Goal: Check status: Check status

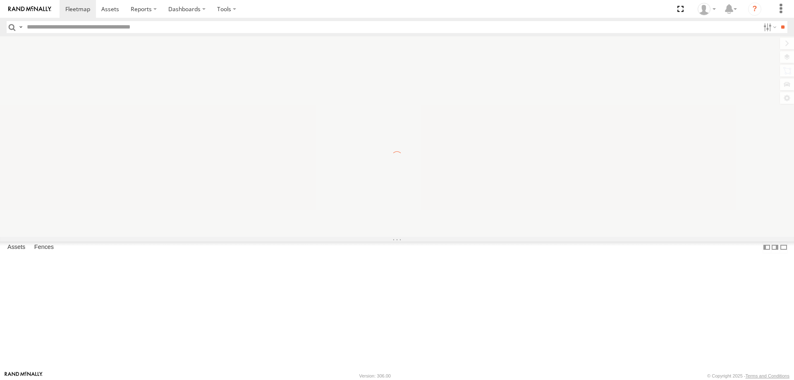
click at [0, 0] on span "Asset" at bounding box center [0, 0] width 0 height 0
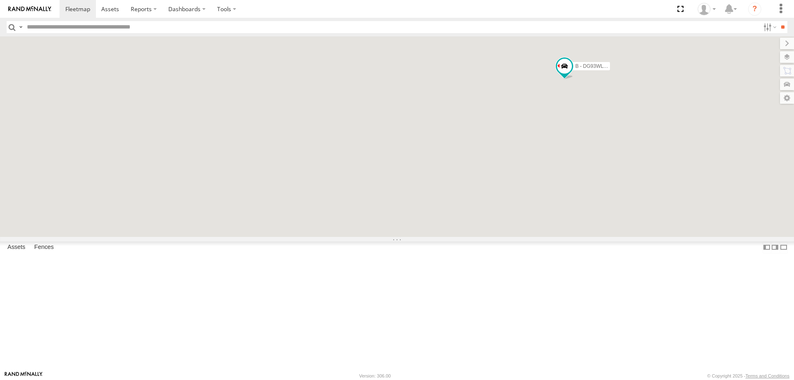
click at [0, 0] on span "Asset" at bounding box center [0, 0] width 0 height 0
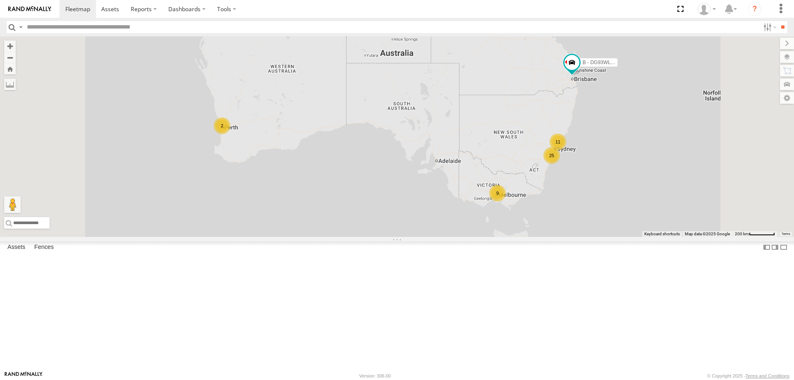
click at [0, 0] on div "W - ADS247 - [PERSON_NAME]" at bounding box center [0, 0] width 0 height 0
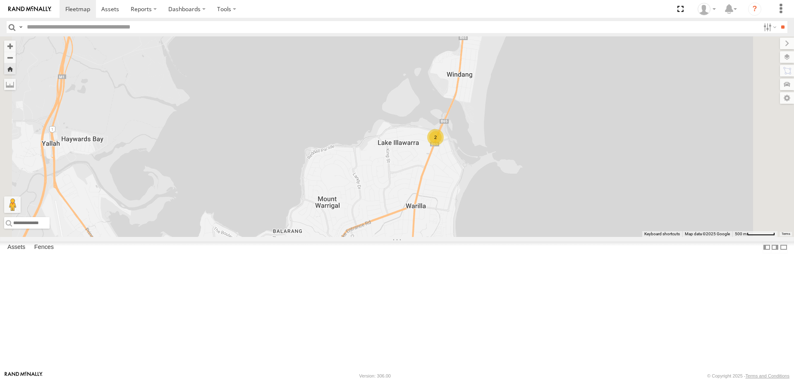
click at [0, 0] on div "W - ADS247 - [PERSON_NAME] All Assets" at bounding box center [0, 0] width 0 height 0
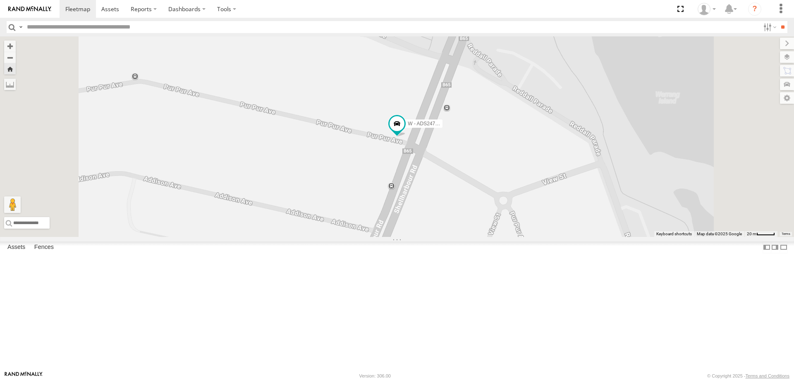
click at [0, 0] on div "W - KB438 - [PERSON_NAME] All Assets" at bounding box center [0, 0] width 0 height 0
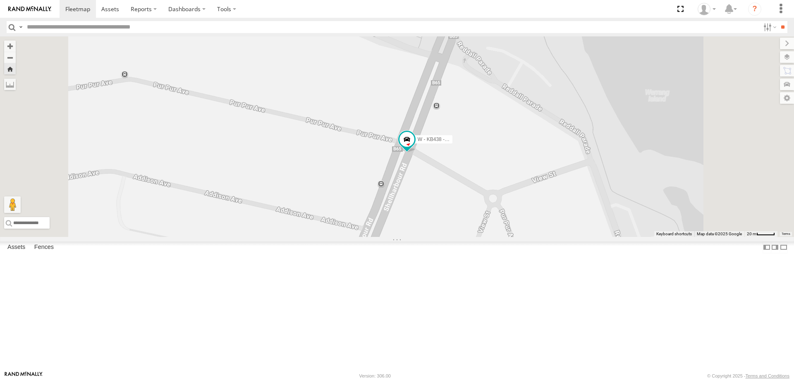
click at [0, 0] on div "All Assets" at bounding box center [0, 0] width 0 height 0
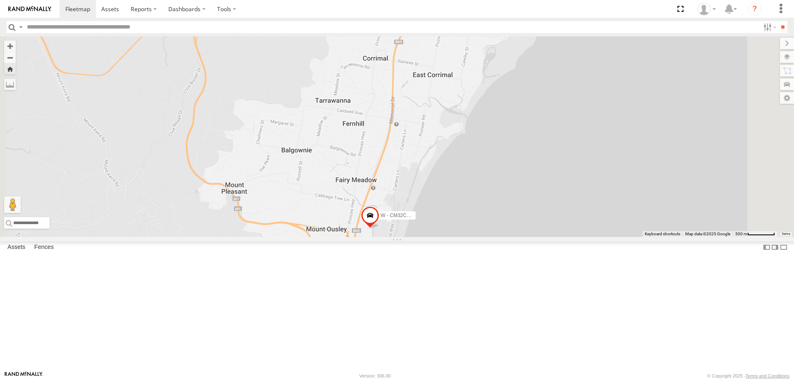
click at [0, 0] on div "W - KB438 - [PERSON_NAME]" at bounding box center [0, 0] width 0 height 0
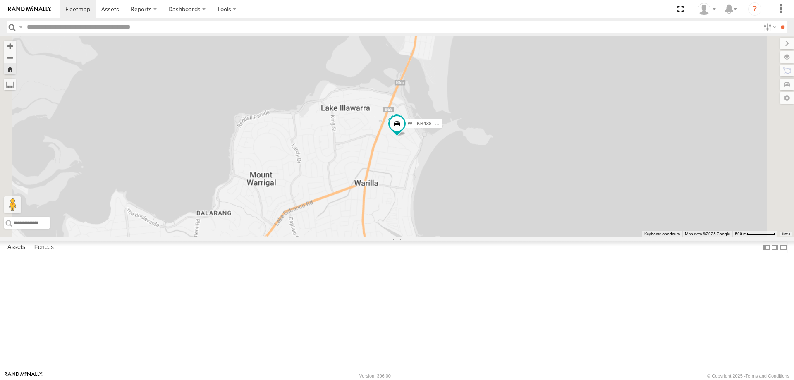
click at [0, 0] on div "W - IHW010 - [PERSON_NAME] All Assets" at bounding box center [0, 0] width 0 height 0
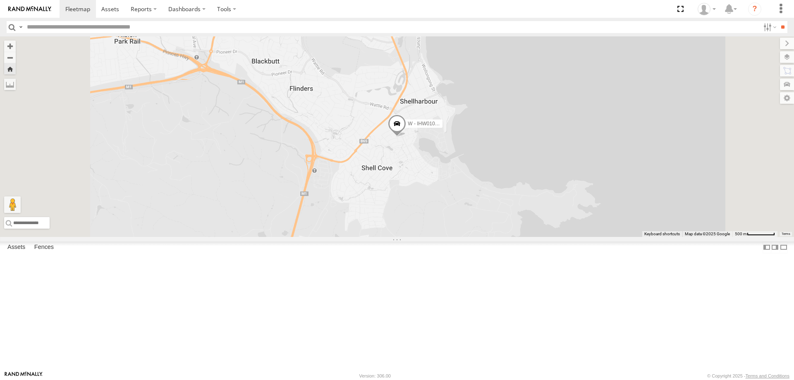
click at [0, 0] on div "W - IHW010 - [PERSON_NAME]" at bounding box center [0, 0] width 0 height 0
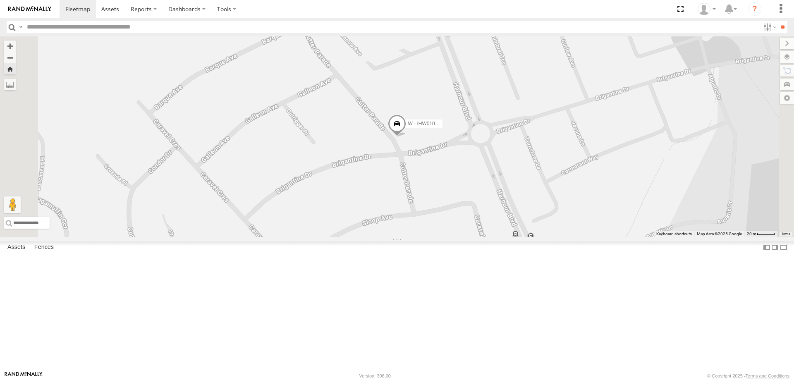
click at [0, 0] on div "W - KB438 - [PERSON_NAME]" at bounding box center [0, 0] width 0 height 0
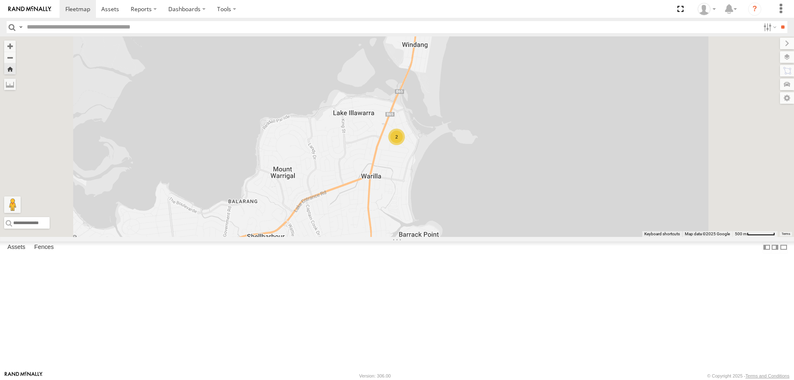
click at [0, 0] on div "W - IHW007 - [PERSON_NAME]" at bounding box center [0, 0] width 0 height 0
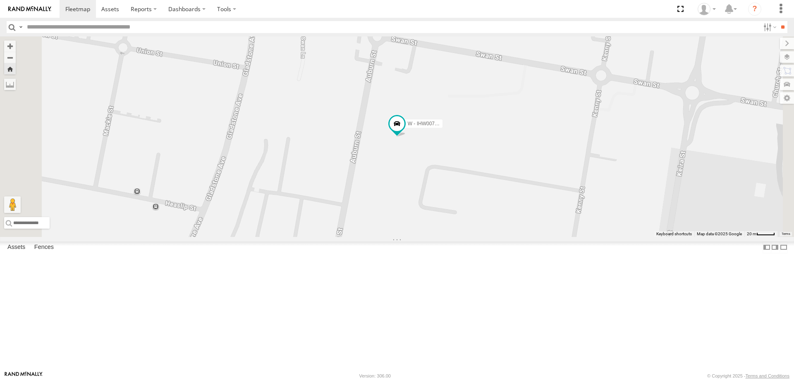
click at [0, 0] on div "W - IHW010 - [PERSON_NAME]" at bounding box center [0, 0] width 0 height 0
